Goal: Information Seeking & Learning: Learn about a topic

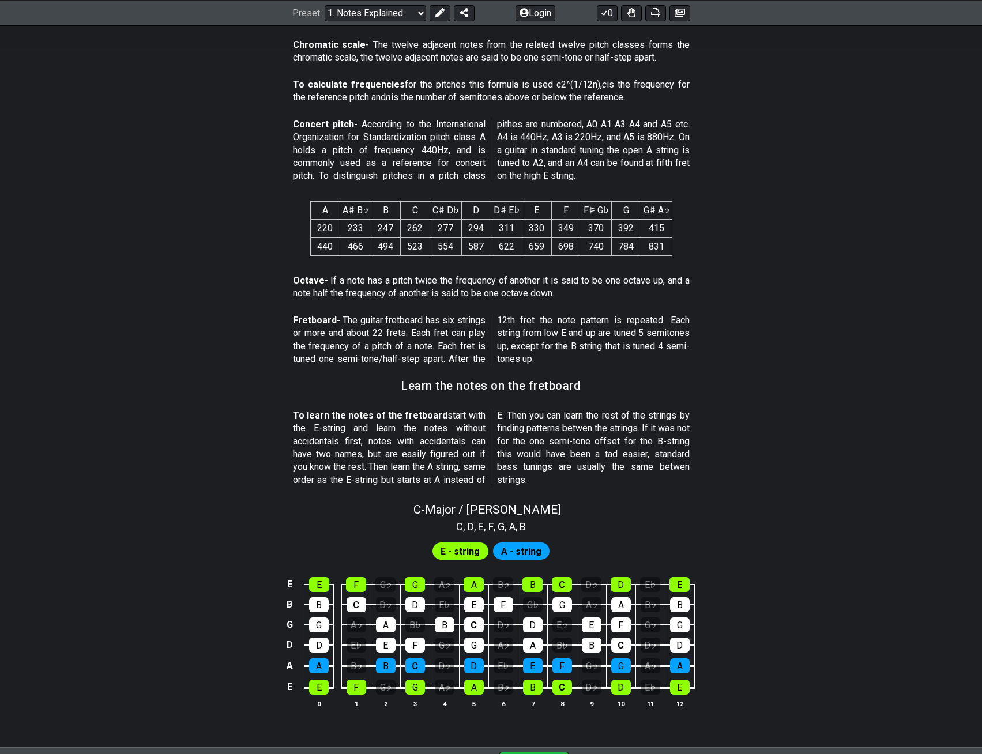
scroll to position [850, 0]
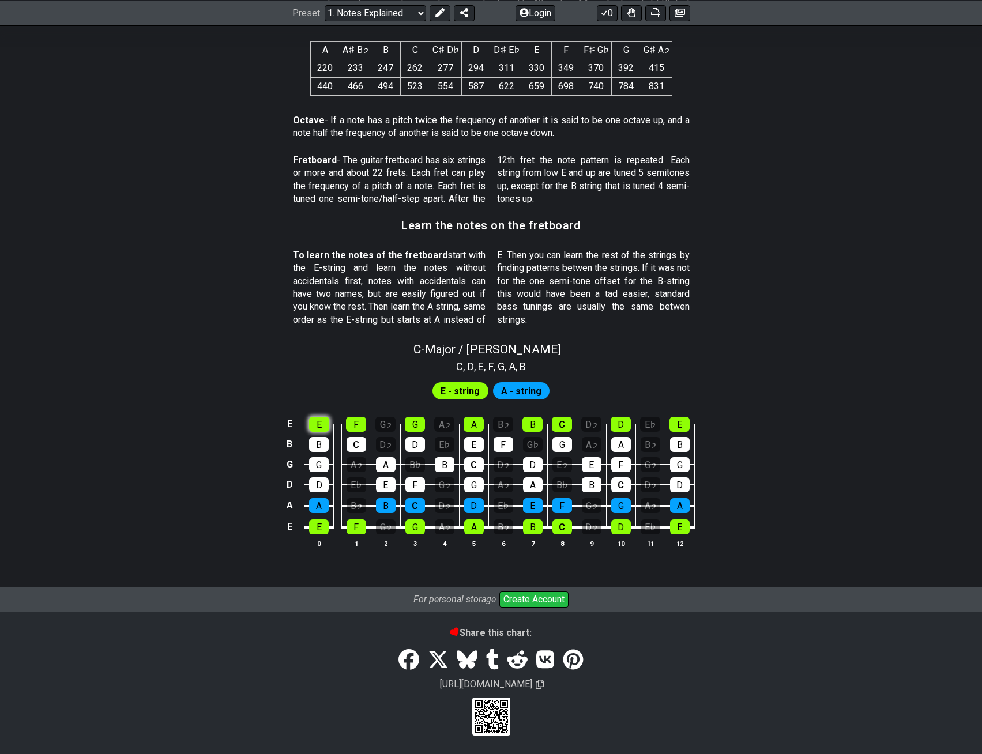
click at [322, 429] on section "E - string A - string E E F G♭ G A♭ A B♭ B C D♭ D E♭ E B B C D♭ D E♭ E F G♭ G A…" at bounding box center [491, 469] width 982 height 190
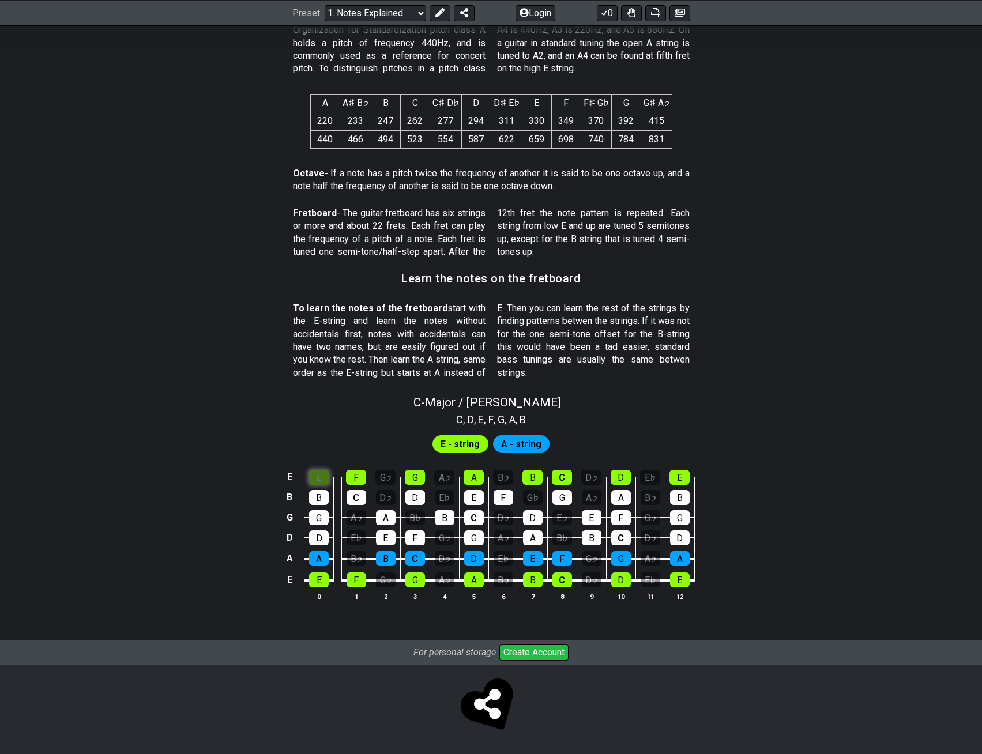
scroll to position [796, 0]
click at [454, 444] on span "E - string" at bounding box center [459, 444] width 39 height 17
click at [362, 480] on div "F" at bounding box center [356, 477] width 20 height 15
click at [356, 496] on div "C" at bounding box center [356, 497] width 20 height 15
click at [415, 478] on div "G" at bounding box center [415, 477] width 20 height 15
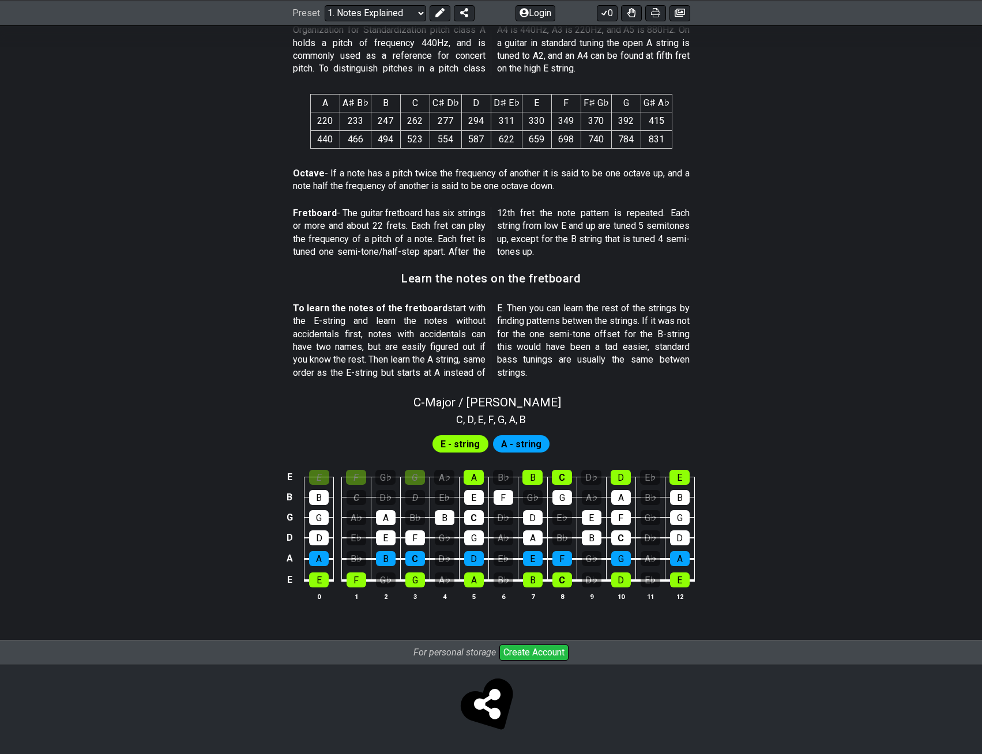
drag, startPoint x: 406, startPoint y: 499, endPoint x: 369, endPoint y: 535, distance: 51.8
click at [406, 500] on div "D" at bounding box center [415, 497] width 20 height 15
click at [368, 538] on td "B♭" at bounding box center [355, 548] width 29 height 21
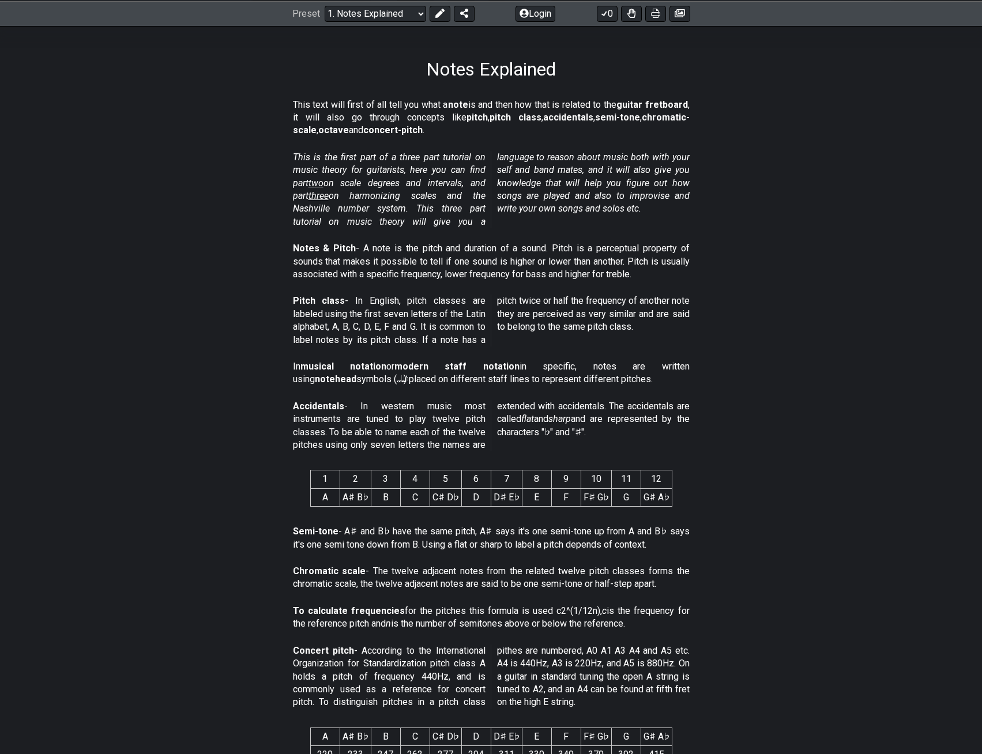
scroll to position [0, 0]
